Goal: Entertainment & Leisure: Browse casually

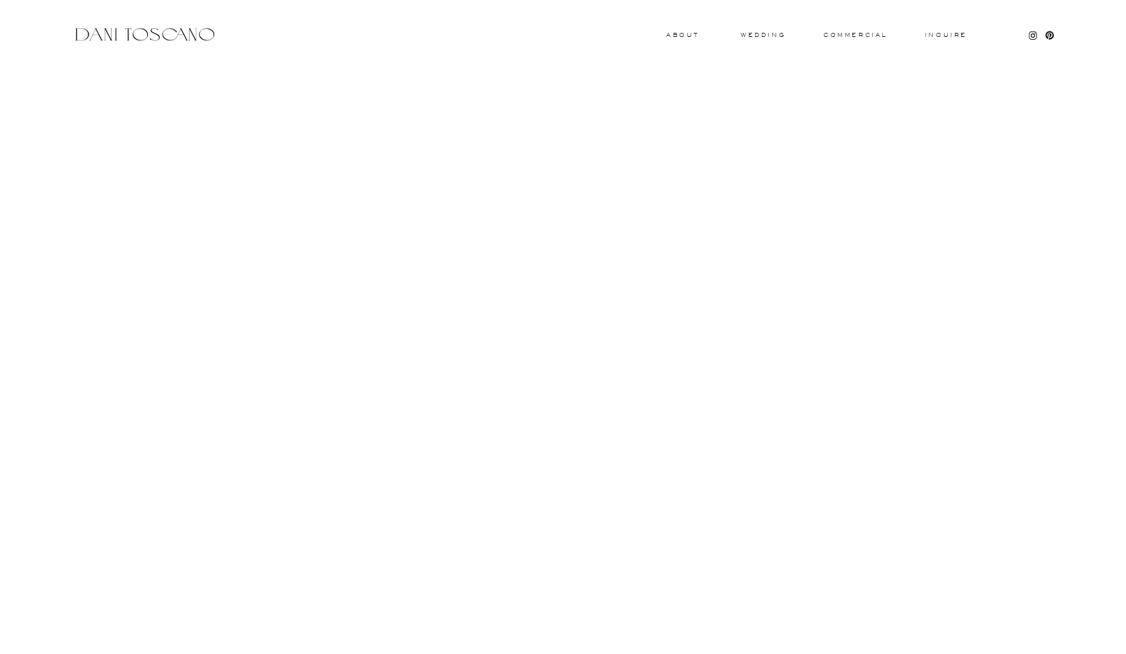
scroll to position [261, 0]
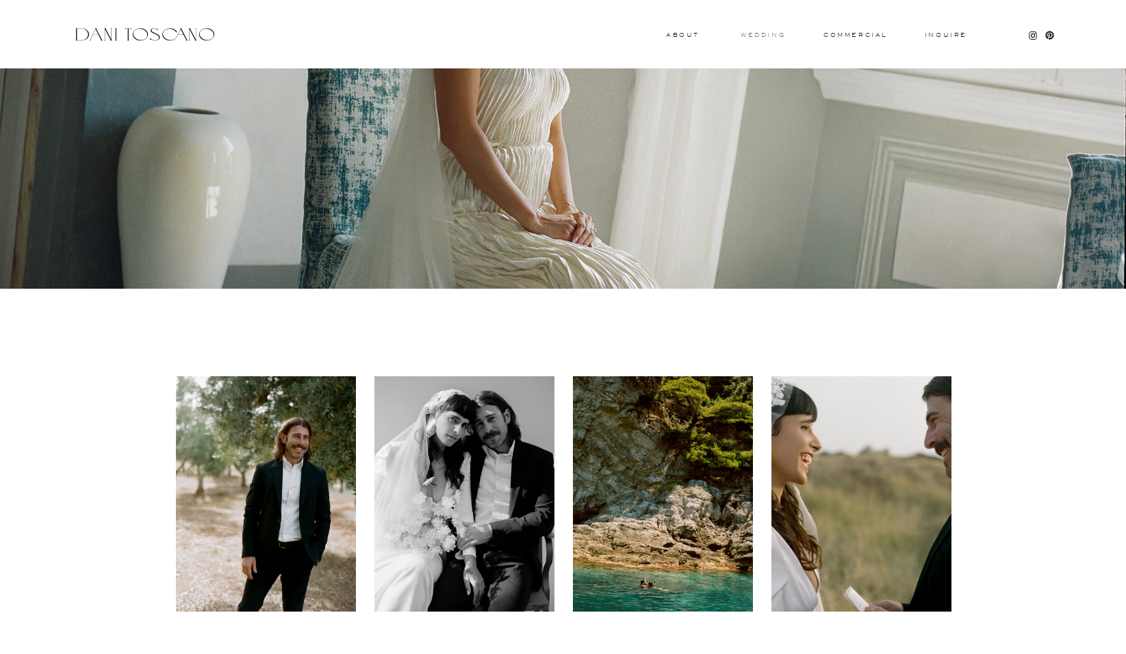
click at [756, 35] on h3 "wedding" at bounding box center [762, 34] width 44 height 5
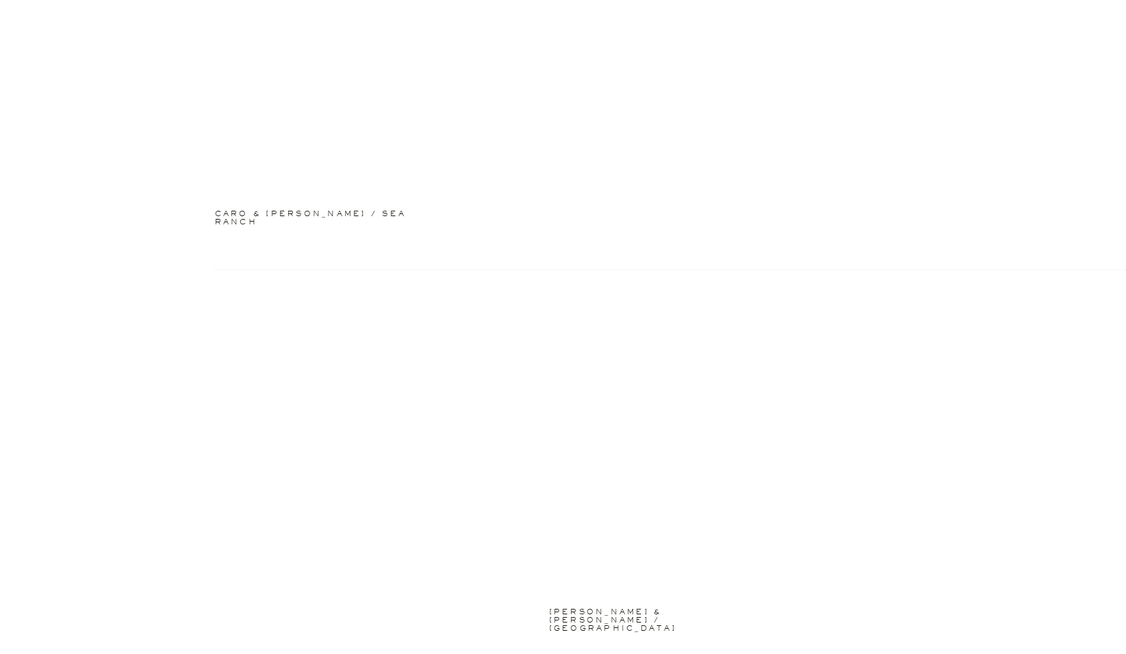
scroll to position [1378, 0]
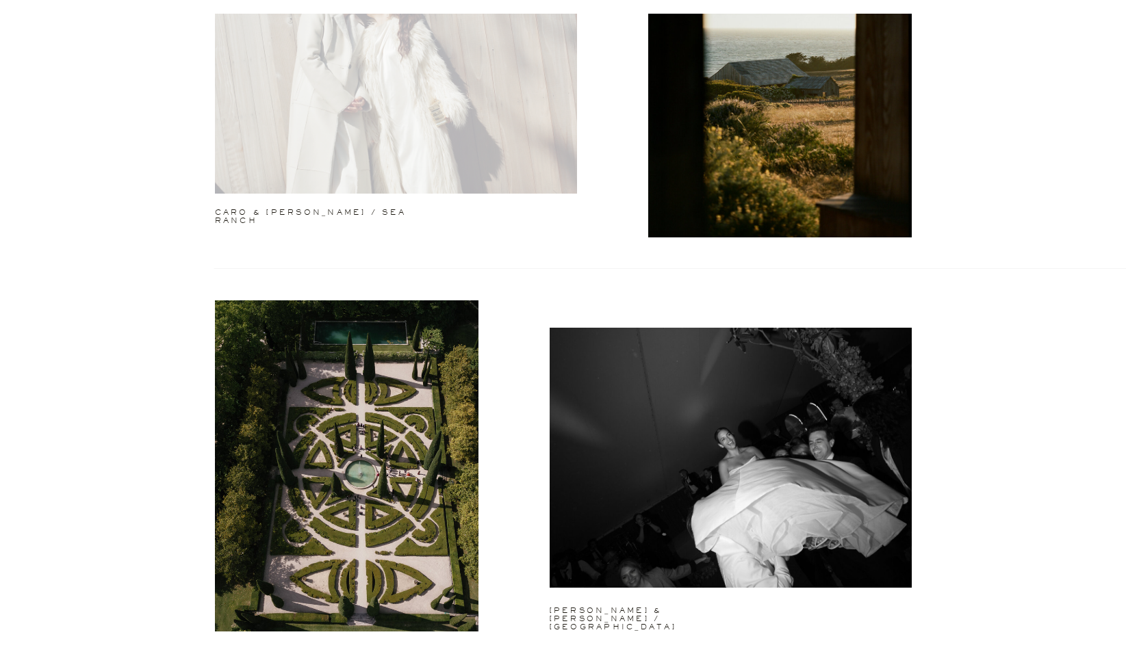
click at [441, 129] on div at bounding box center [396, 64] width 362 height 260
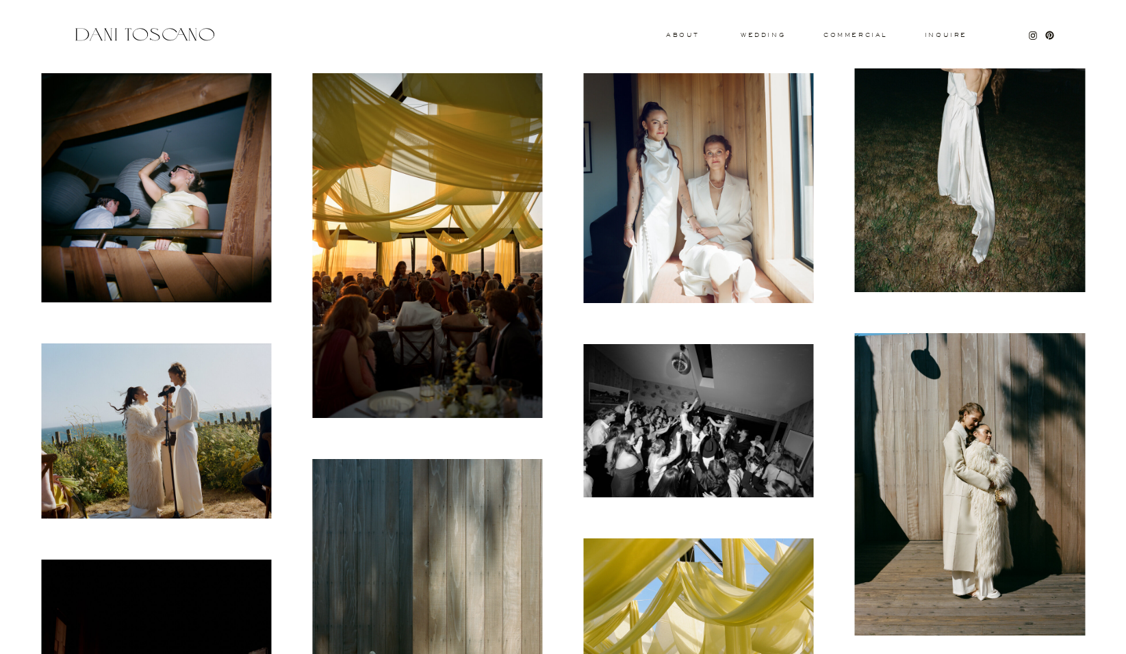
scroll to position [760, 0]
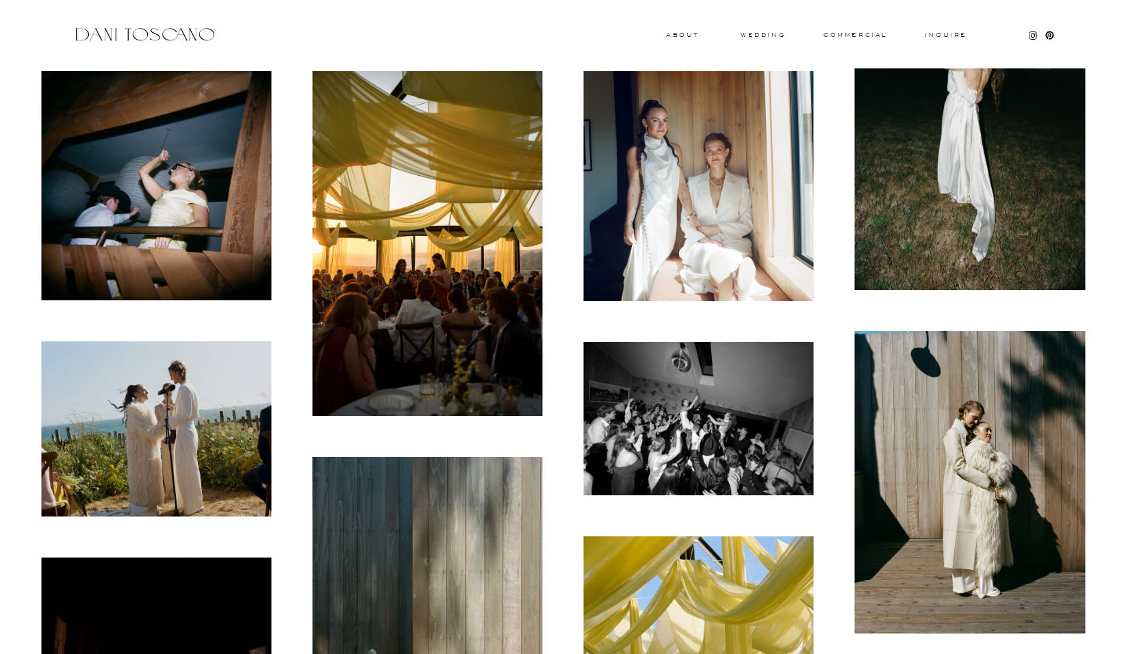
click at [733, 435] on img at bounding box center [699, 418] width 230 height 153
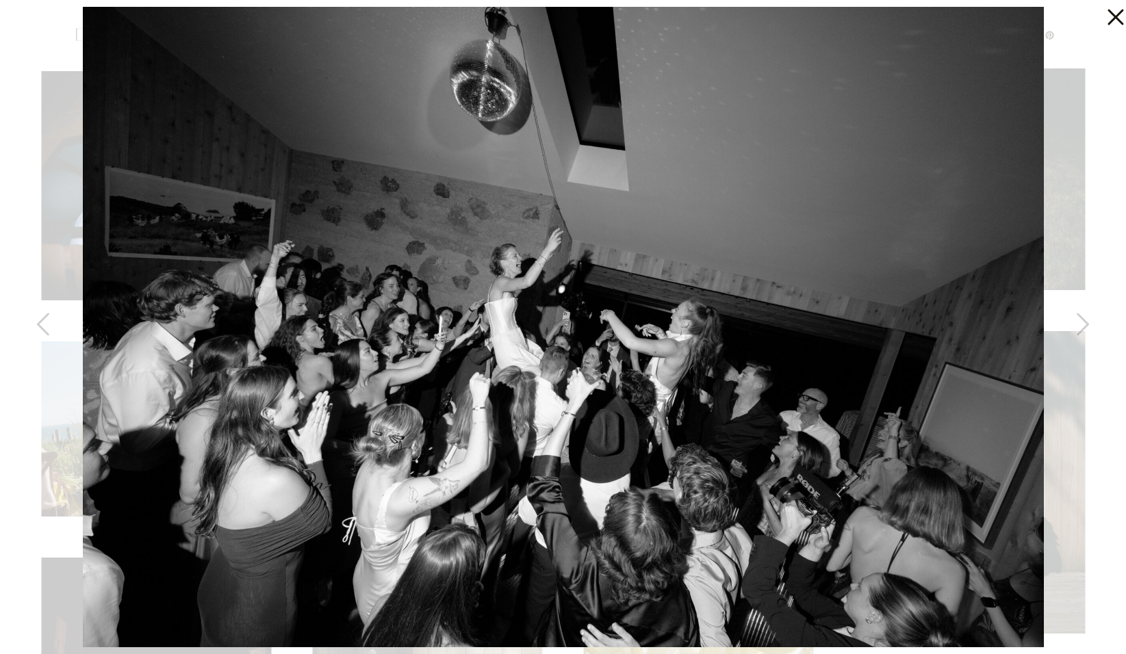
click at [1113, 17] on icon at bounding box center [1111, 13] width 27 height 27
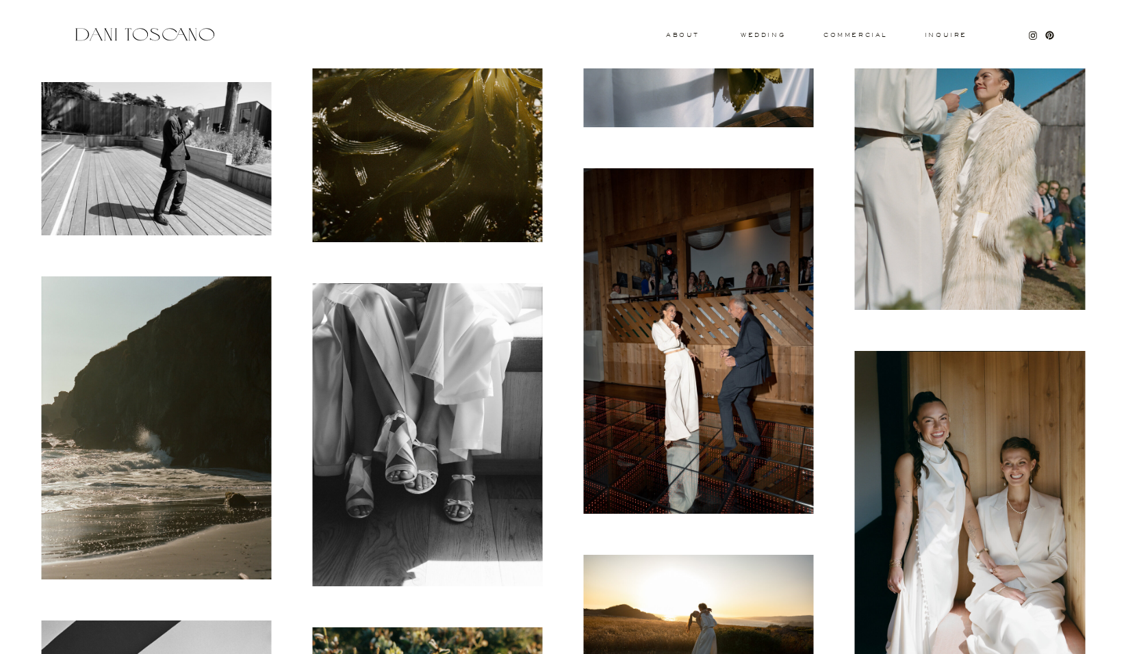
scroll to position [1821, 0]
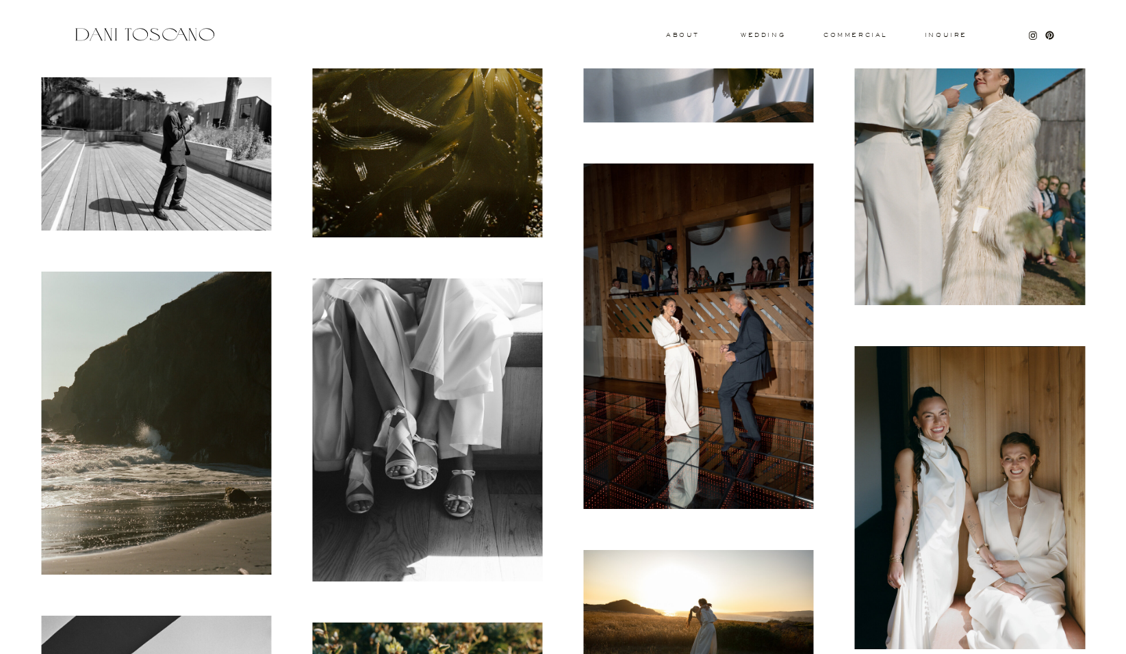
click at [769, 383] on img at bounding box center [699, 336] width 230 height 345
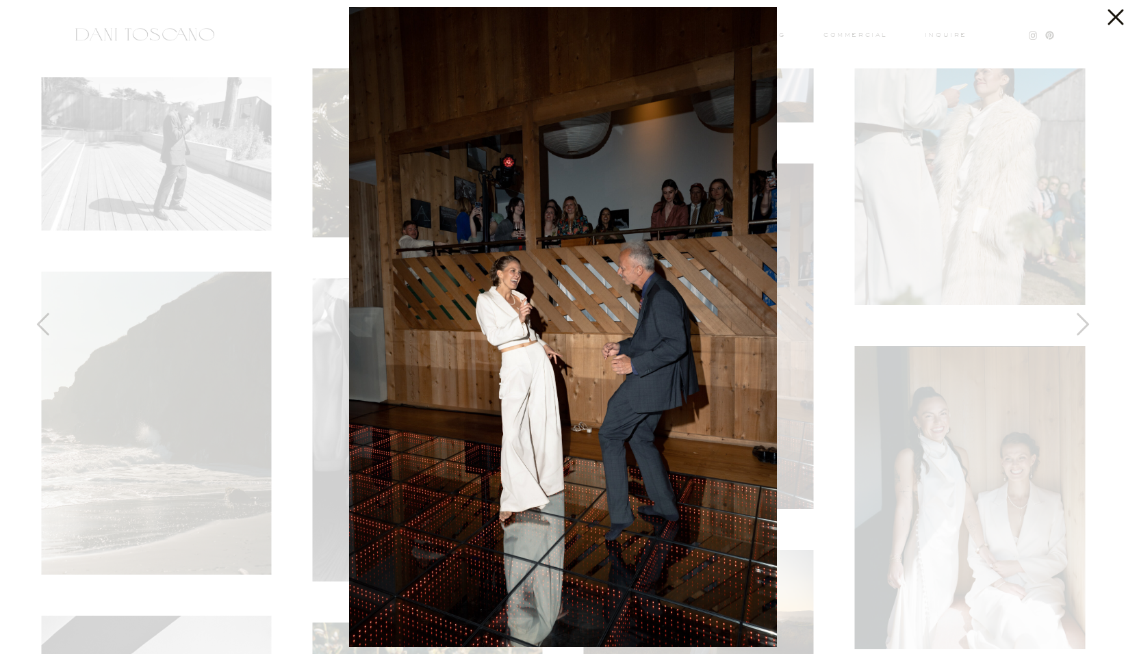
click at [1115, 20] on icon at bounding box center [1111, 13] width 27 height 27
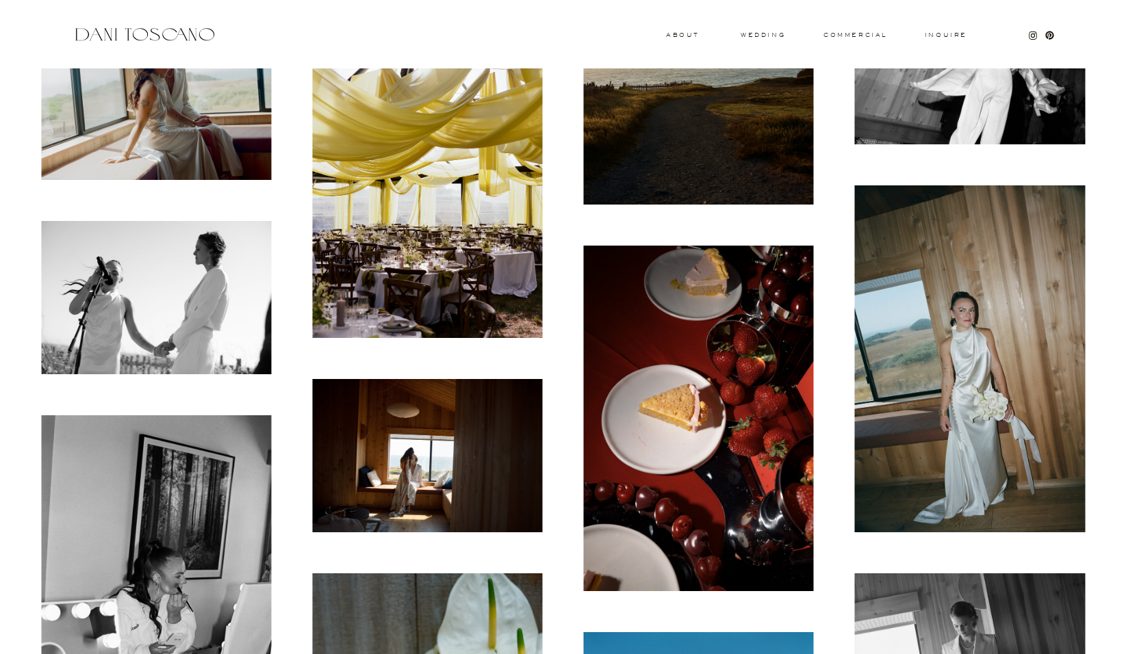
scroll to position [4669, 0]
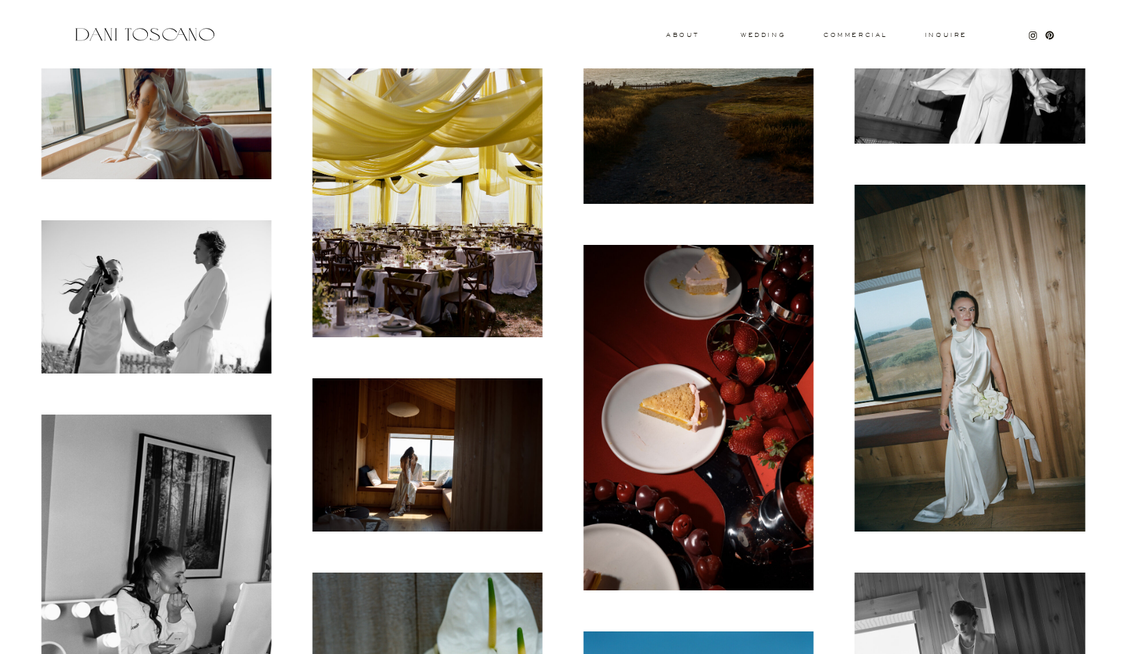
click at [757, 477] on img at bounding box center [699, 417] width 230 height 345
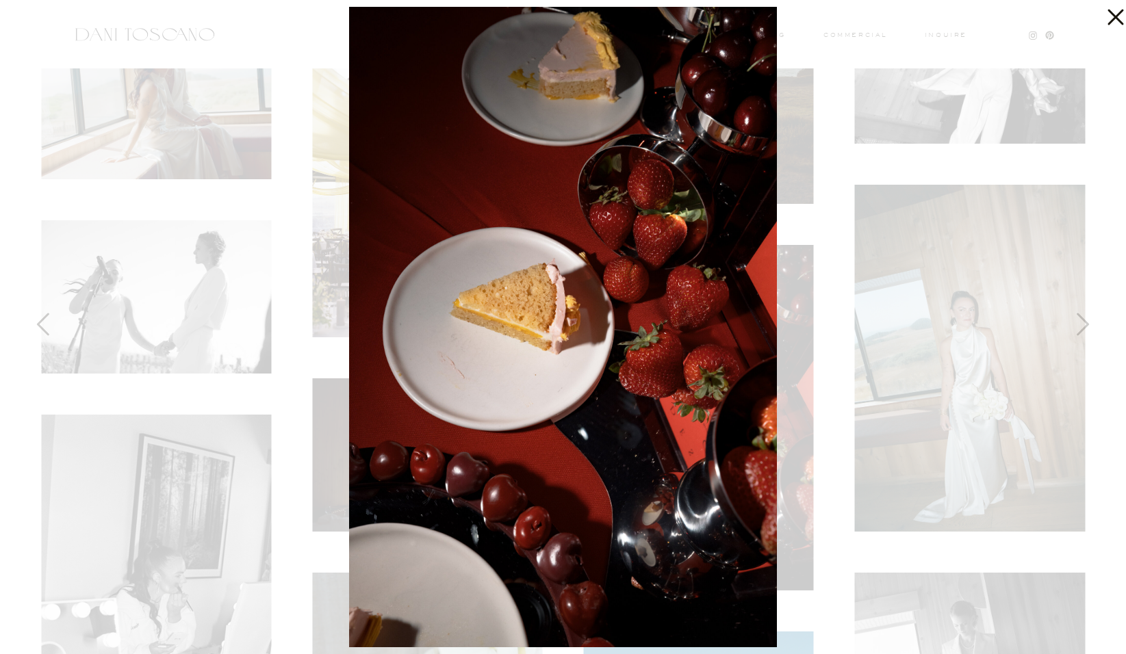
click at [1110, 22] on icon at bounding box center [1115, 18] width 16 height 16
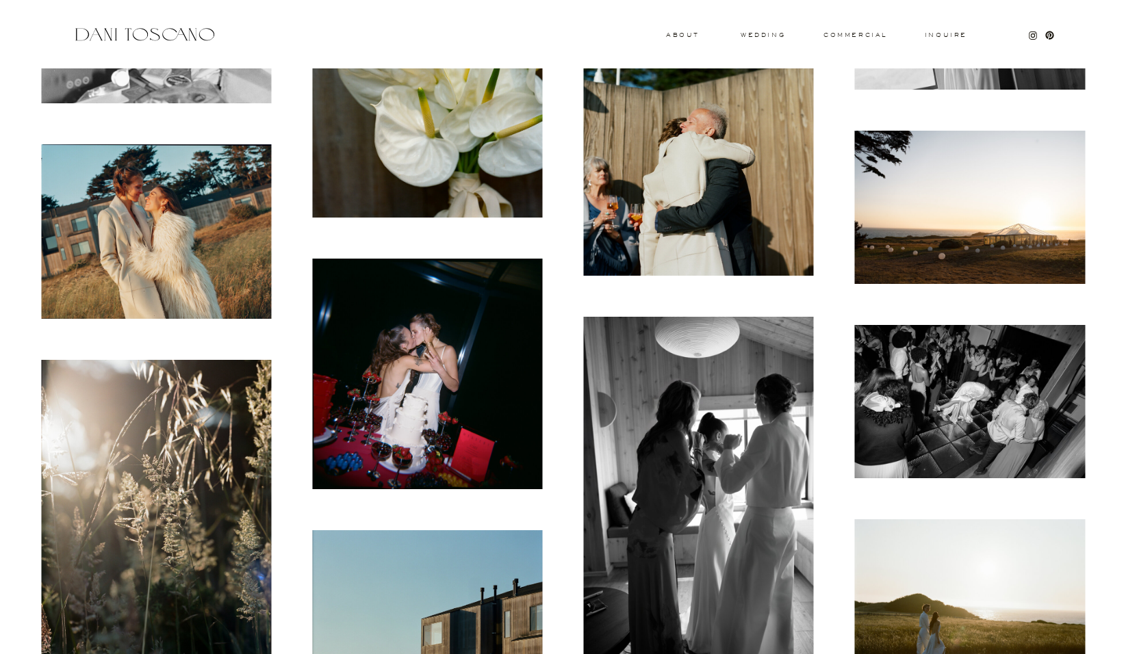
scroll to position [5335, 0]
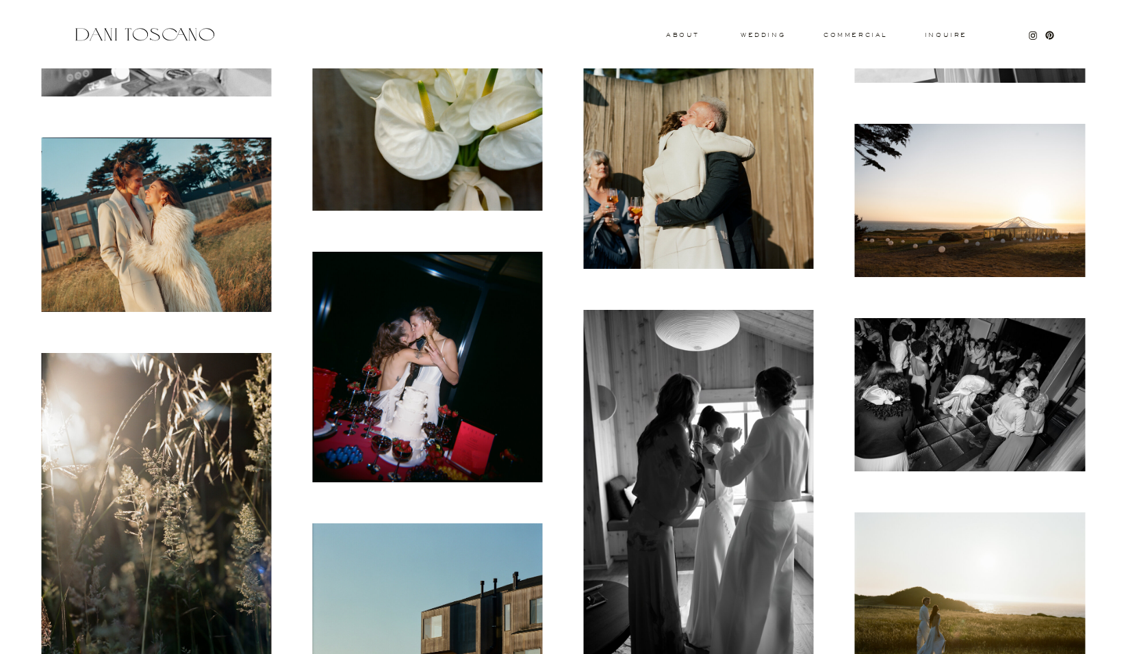
click at [485, 372] on img at bounding box center [427, 367] width 230 height 231
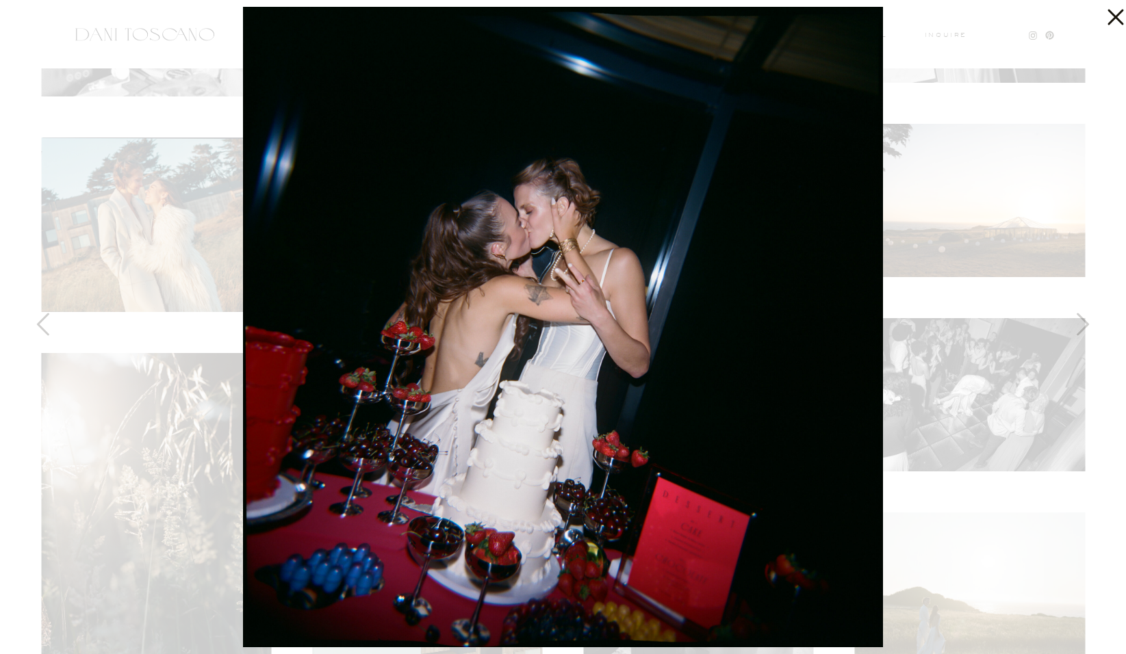
click at [1111, 16] on icon at bounding box center [1111, 13] width 27 height 27
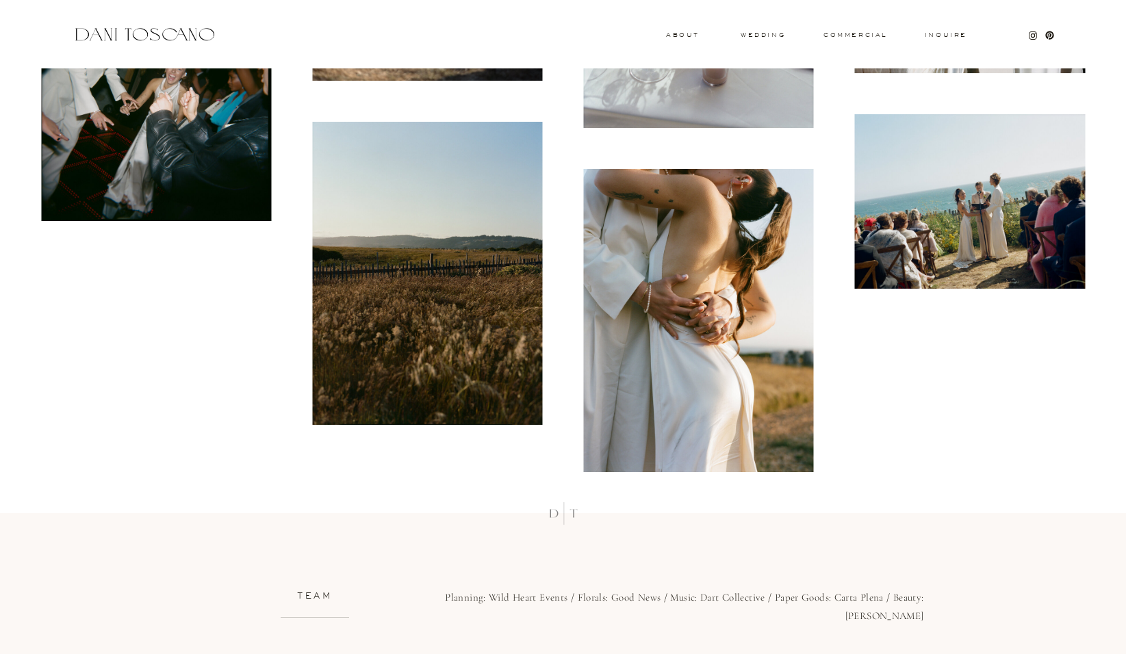
scroll to position [17121, 0]
